Goal: Navigation & Orientation: Find specific page/section

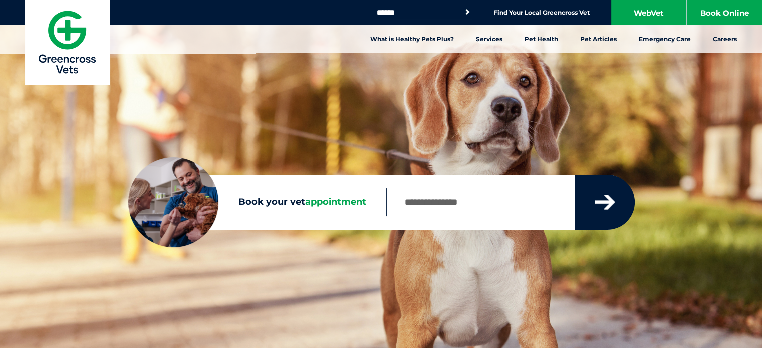
click at [612, 193] on button "submit" at bounding box center [605, 202] width 60 height 55
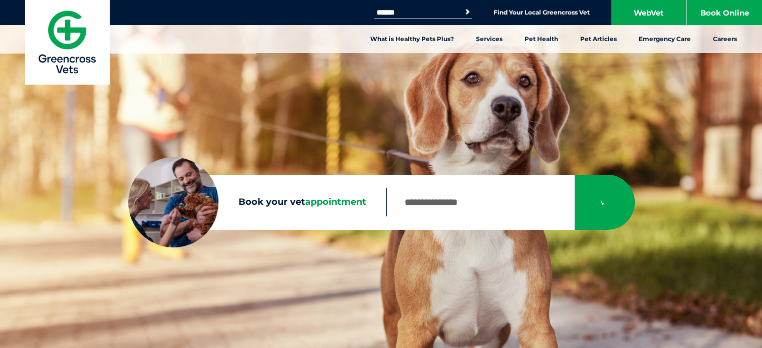
click at [326, 44] on nav "What is Healthy Pets Plus? Services Preventive Care Wellness Dental Checks Para…" at bounding box center [381, 39] width 762 height 28
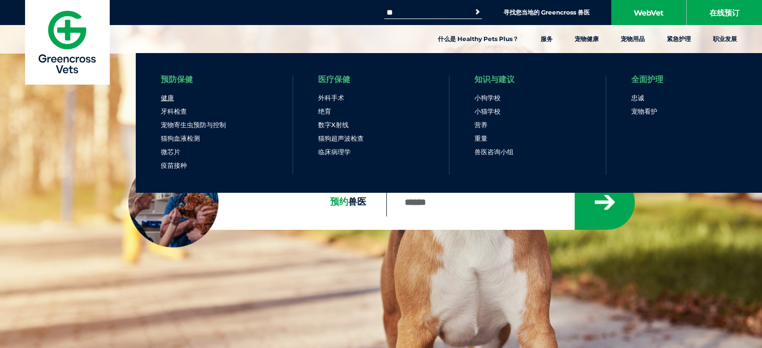
click at [168, 96] on font "健康" at bounding box center [167, 98] width 13 height 8
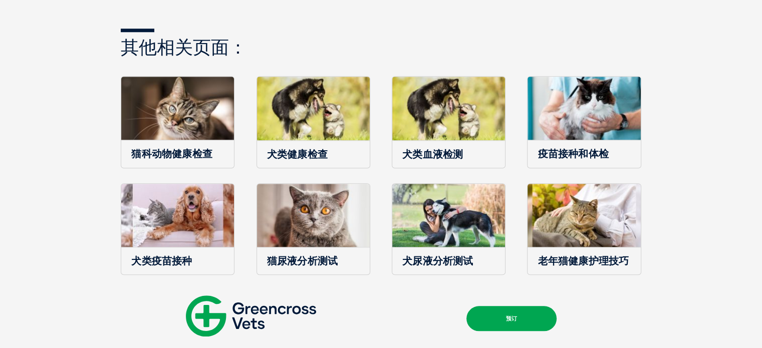
scroll to position [970, 0]
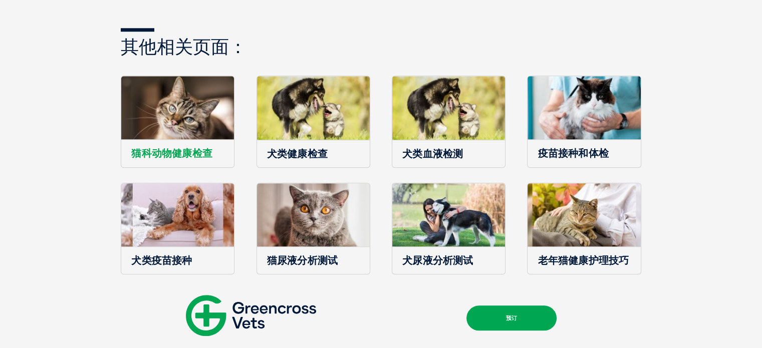
click at [176, 106] on img at bounding box center [177, 108] width 113 height 64
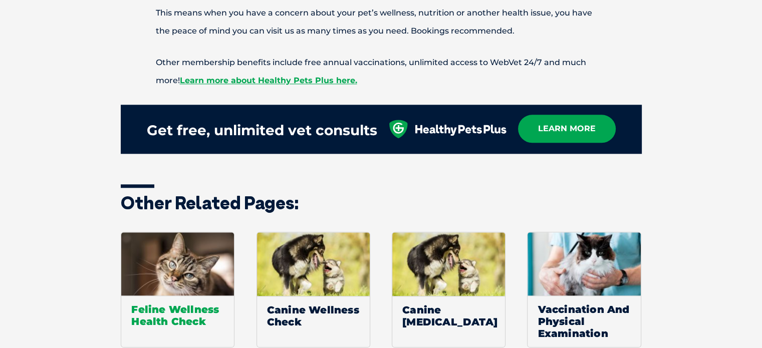
scroll to position [1127, 0]
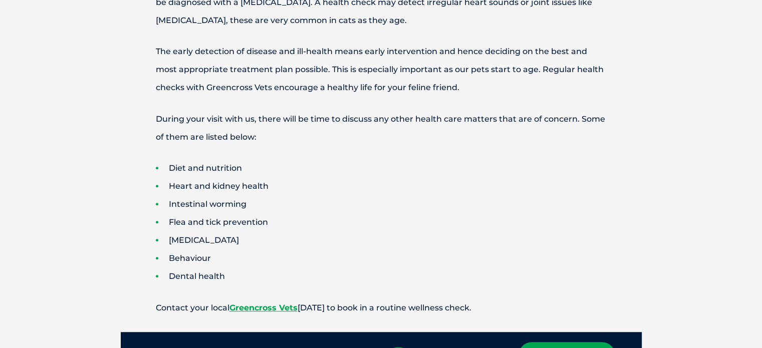
scroll to position [521, 0]
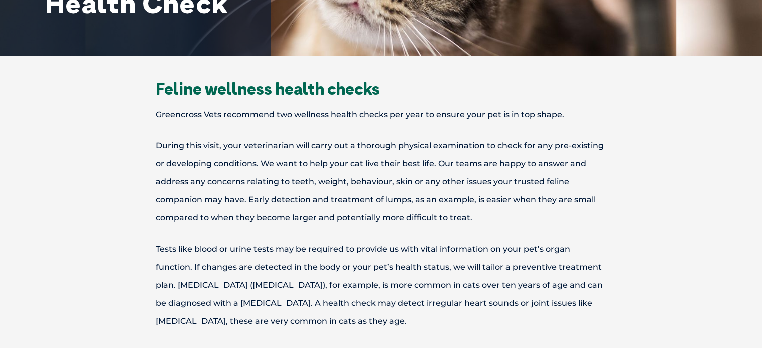
drag, startPoint x: 362, startPoint y: 197, endPoint x: 264, endPoint y: 152, distance: 108.3
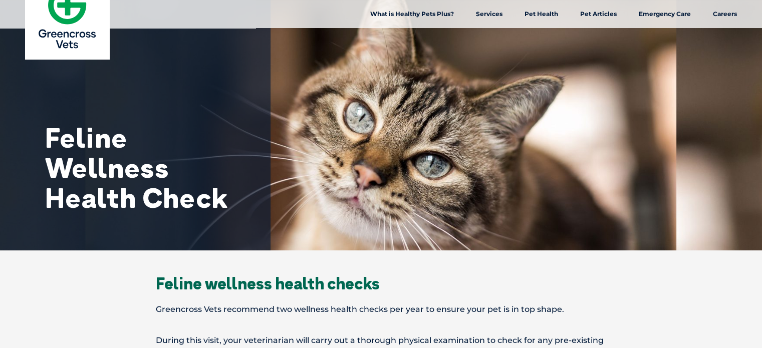
scroll to position [20, 0]
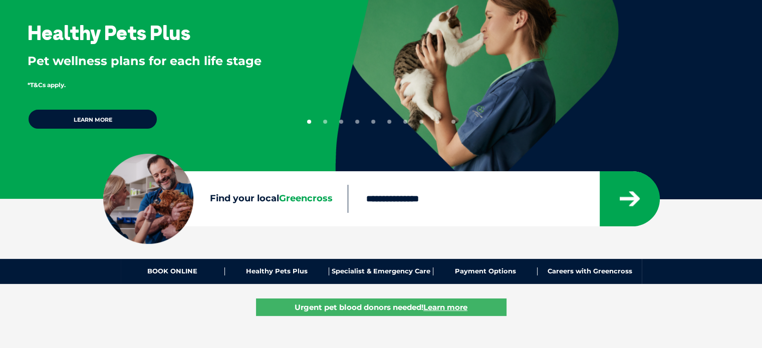
scroll to position [100, 0]
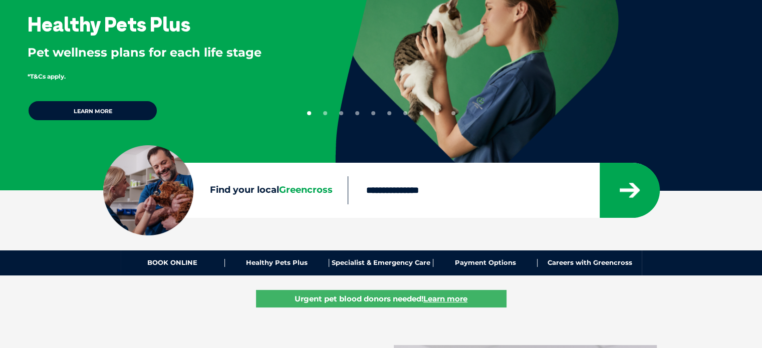
click at [402, 184] on input "Find your local Greencross" at bounding box center [474, 190] width 252 height 28
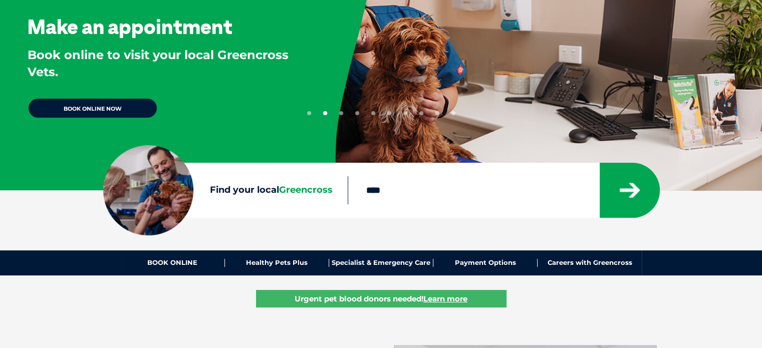
type input "****"
click at [600, 163] on button "submit" at bounding box center [630, 190] width 60 height 55
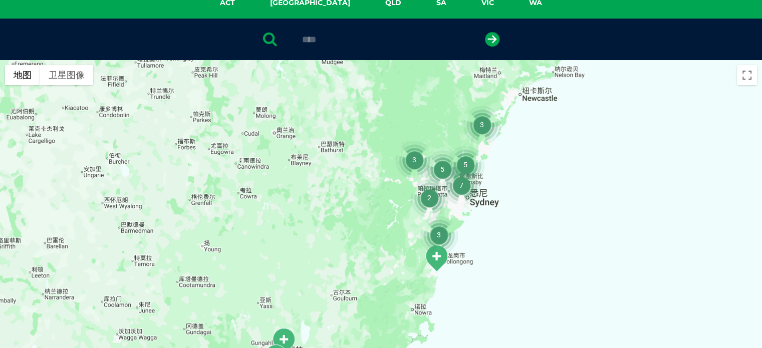
scroll to position [230, 0]
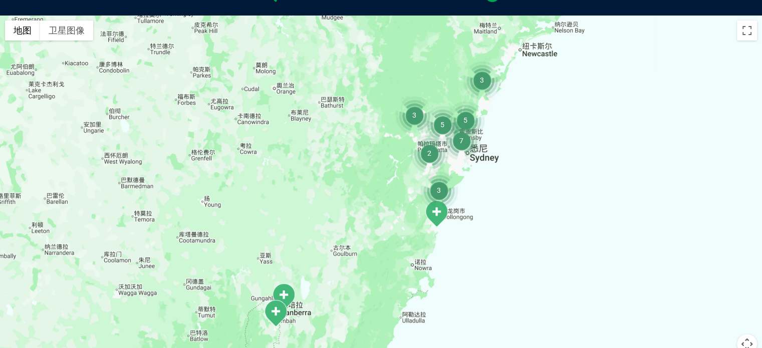
click at [282, 305] on img "Tuggeranong – All Creatures" at bounding box center [275, 314] width 25 height 28
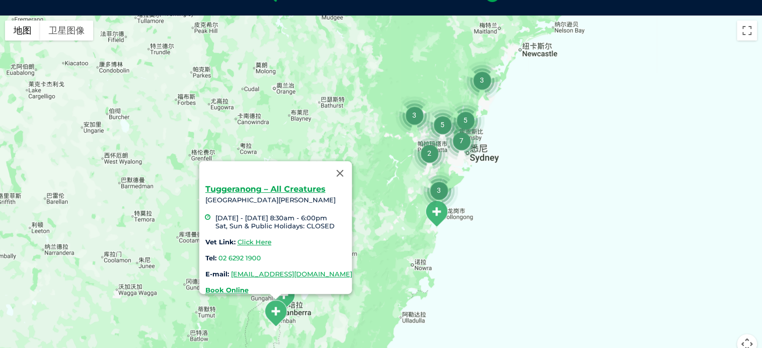
click at [289, 301] on img "Majura Park" at bounding box center [283, 297] width 25 height 28
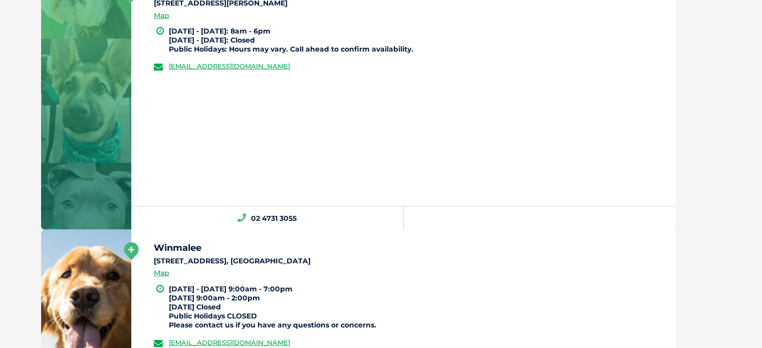
scroll to position [2735, 0]
